Goal: Download file/media

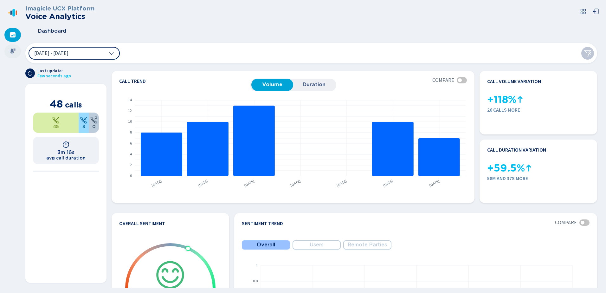
click at [6, 52] on div at bounding box center [12, 51] width 16 height 14
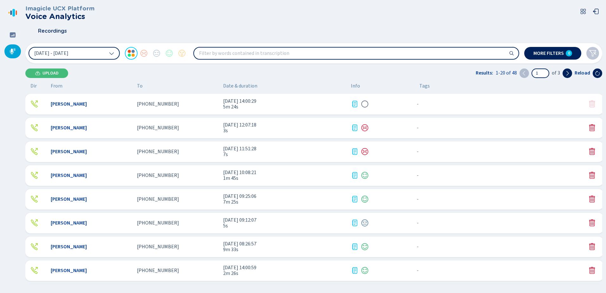
click at [264, 107] on span "5m 24s" at bounding box center [284, 107] width 123 height 6
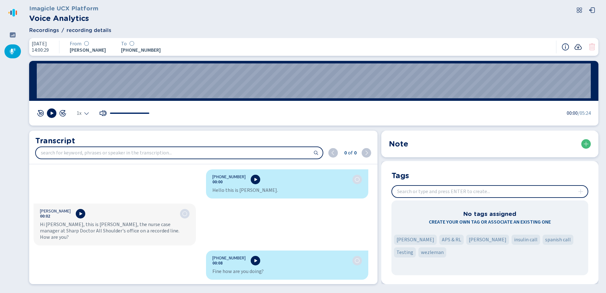
click at [578, 46] on icon at bounding box center [577, 47] width 7 height 6
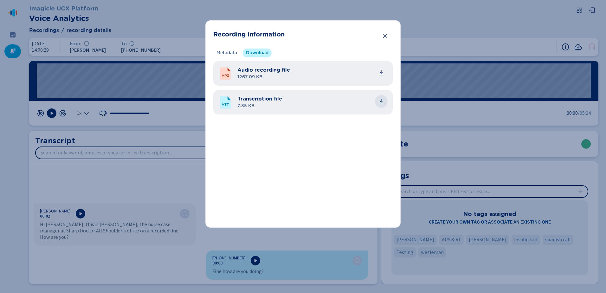
click at [381, 102] on icon "common.download" at bounding box center [381, 100] width 3 height 3
click at [385, 35] on icon "Close" at bounding box center [385, 36] width 6 height 6
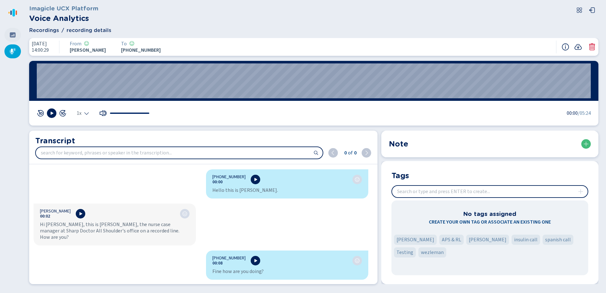
click at [10, 37] on icon at bounding box center [13, 35] width 6 height 6
